Goal: Transaction & Acquisition: Obtain resource

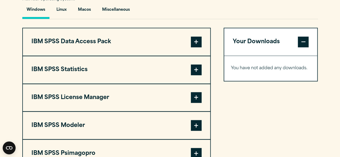
scroll to position [408, 0]
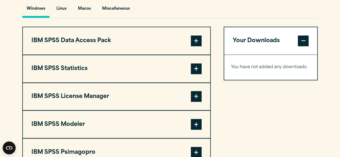
click at [195, 66] on span at bounding box center [196, 68] width 11 height 11
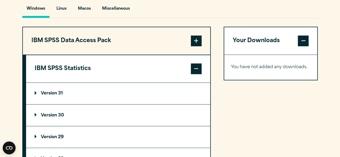
click at [39, 93] on p "Version 31" at bounding box center [49, 93] width 28 height 4
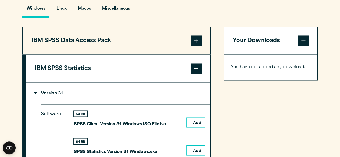
click at [39, 93] on p "Version 31" at bounding box center [49, 93] width 28 height 4
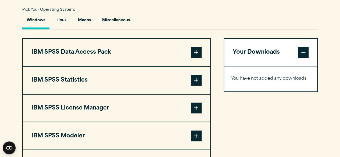
scroll to position [410, 0]
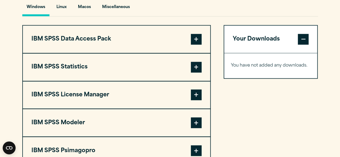
click at [196, 65] on span at bounding box center [196, 67] width 11 height 11
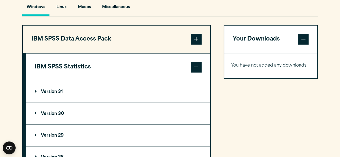
click at [36, 91] on p "Version 31" at bounding box center [49, 92] width 28 height 4
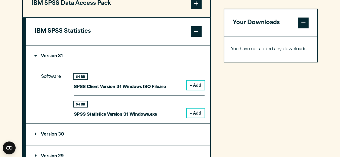
scroll to position [446, 0]
click at [34, 52] on summary "Version 31" at bounding box center [118, 55] width 184 height 21
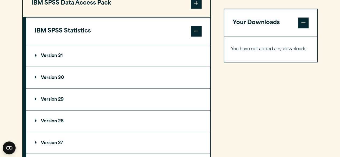
click at [35, 76] on p "Version 30" at bounding box center [49, 77] width 29 height 4
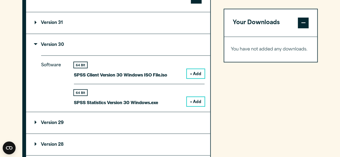
scroll to position [479, 0]
click at [196, 98] on button "+ Add" at bounding box center [196, 101] width 18 height 9
